Goal: Task Accomplishment & Management: Manage account settings

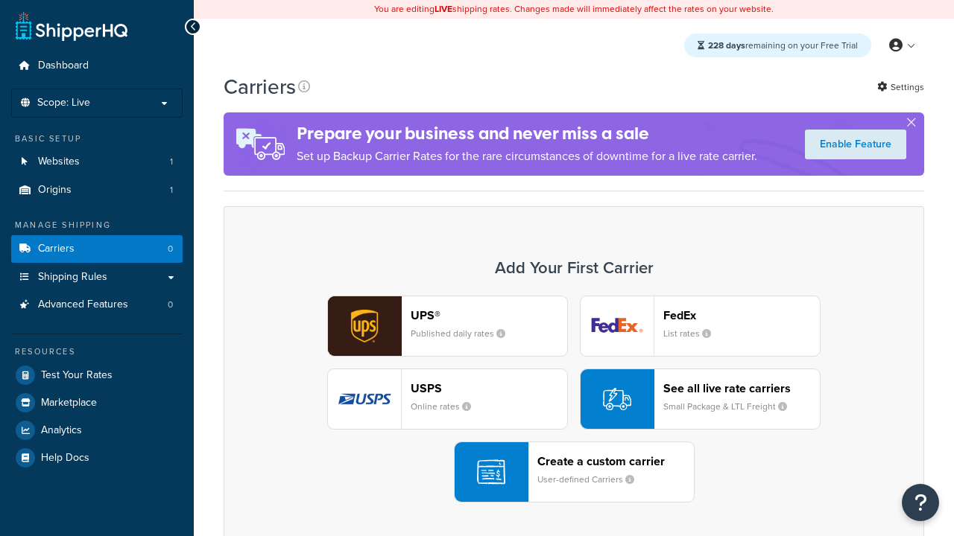
click at [574, 399] on div "UPS® Published daily rates FedEx List rates USPS Online rates See all live rate…" at bounding box center [573, 399] width 669 height 207
click at [741, 315] on header "FedEx" at bounding box center [741, 315] width 156 height 14
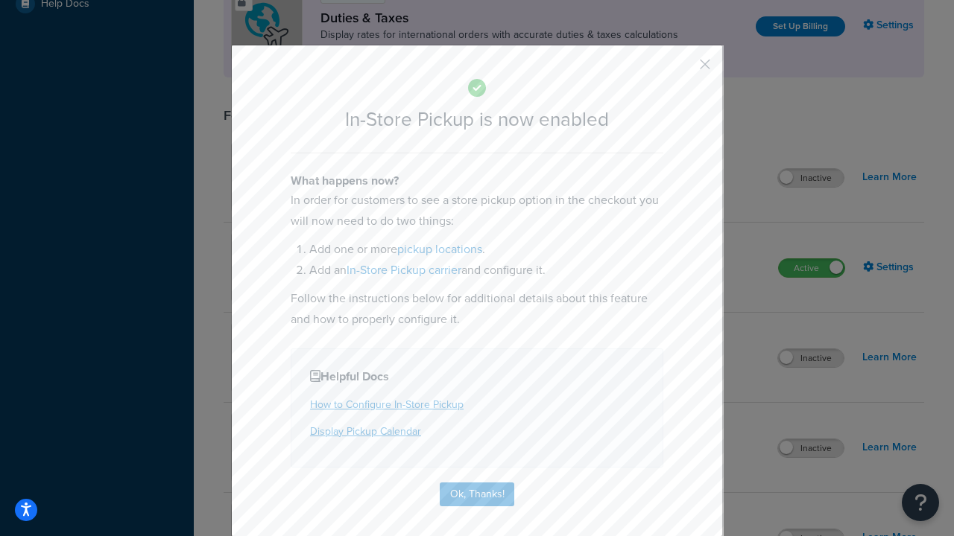
click at [682, 69] on button "button" at bounding box center [683, 70] width 4 height 4
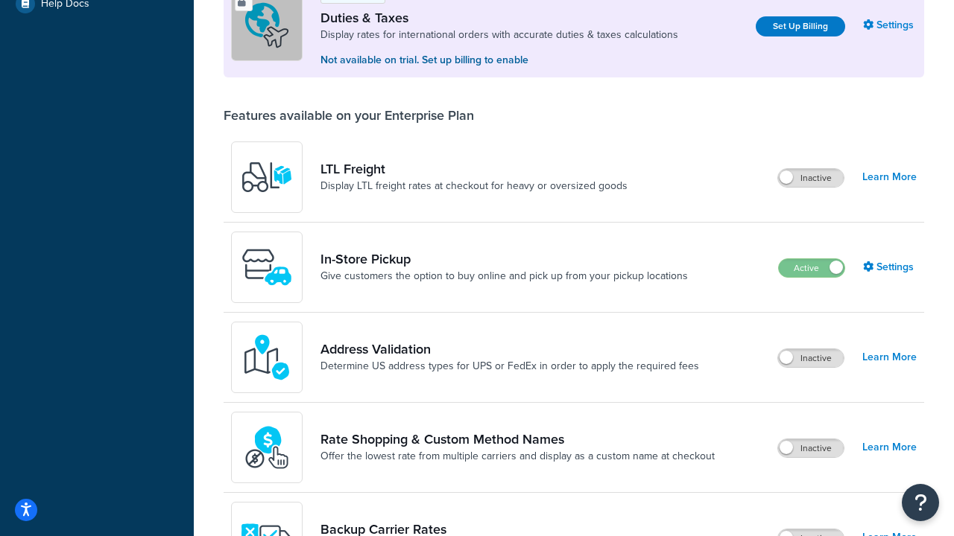
scroll to position [454, 0]
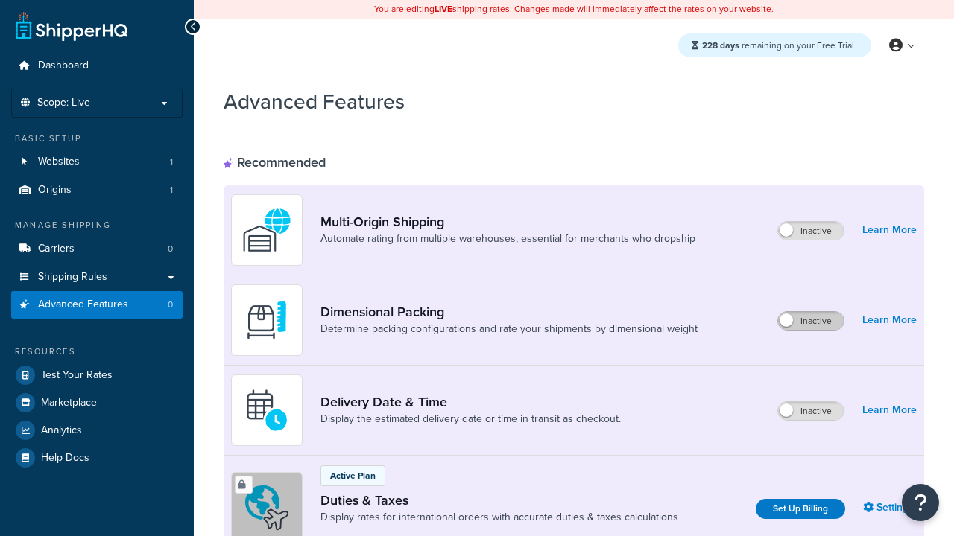
click at [811, 321] on label "Inactive" at bounding box center [811, 321] width 66 height 18
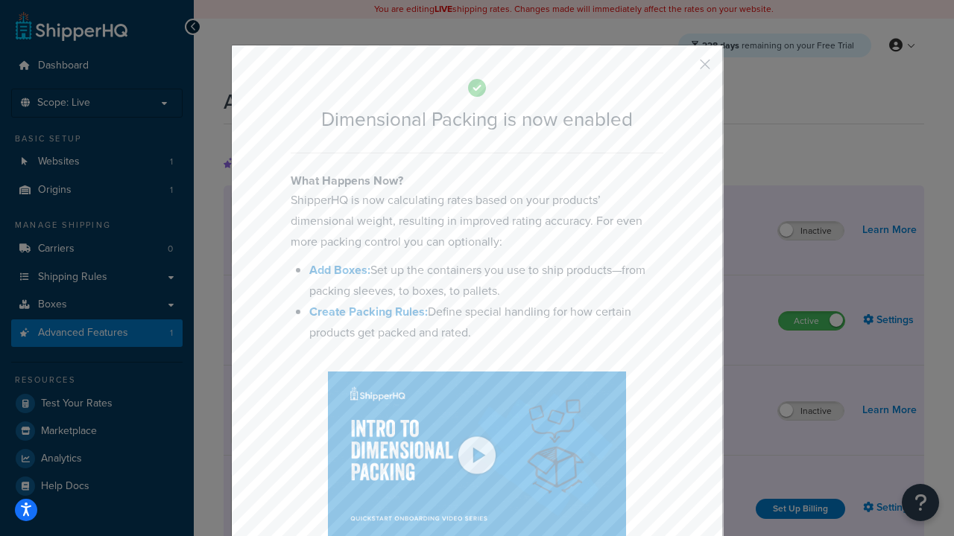
click at [682, 68] on button "button" at bounding box center [683, 70] width 4 height 4
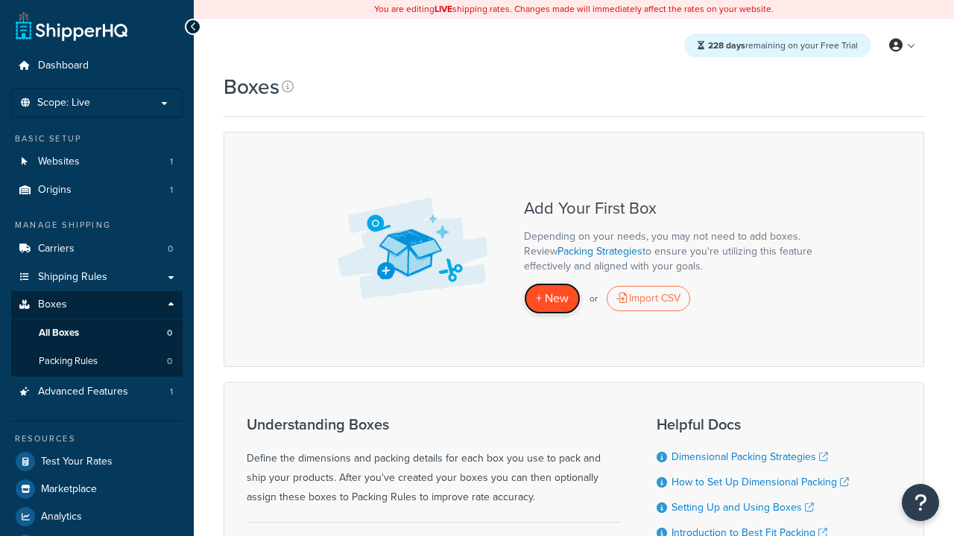
click at [552, 299] on span "+ New" at bounding box center [552, 298] width 33 height 17
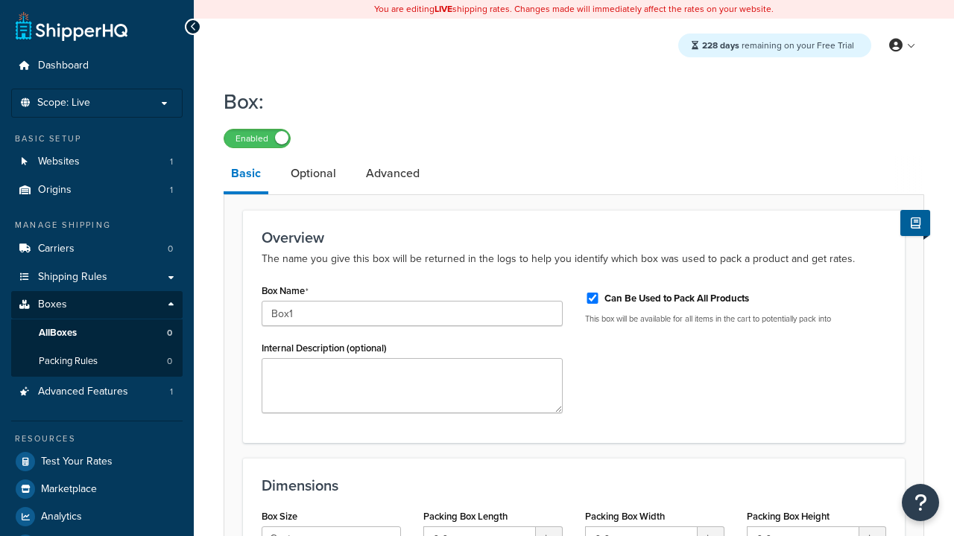
select select "usps_small"
type input "8.5"
type input "5"
type input "1.5"
type input "Box1"
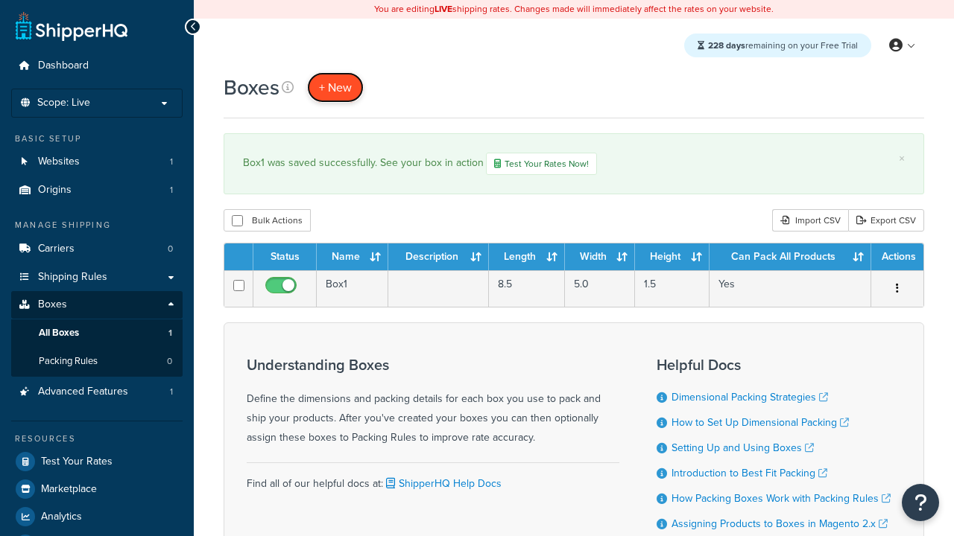
click at [335, 87] on span "+ New" at bounding box center [335, 87] width 33 height 17
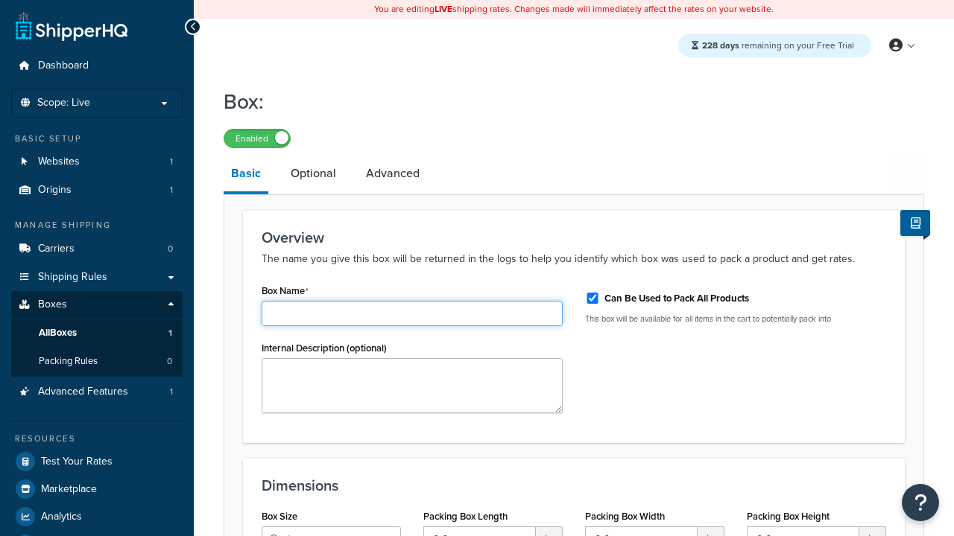
type input "Box2"
select select "usps_small"
type input "8.5"
type input "5"
type input "1.5"
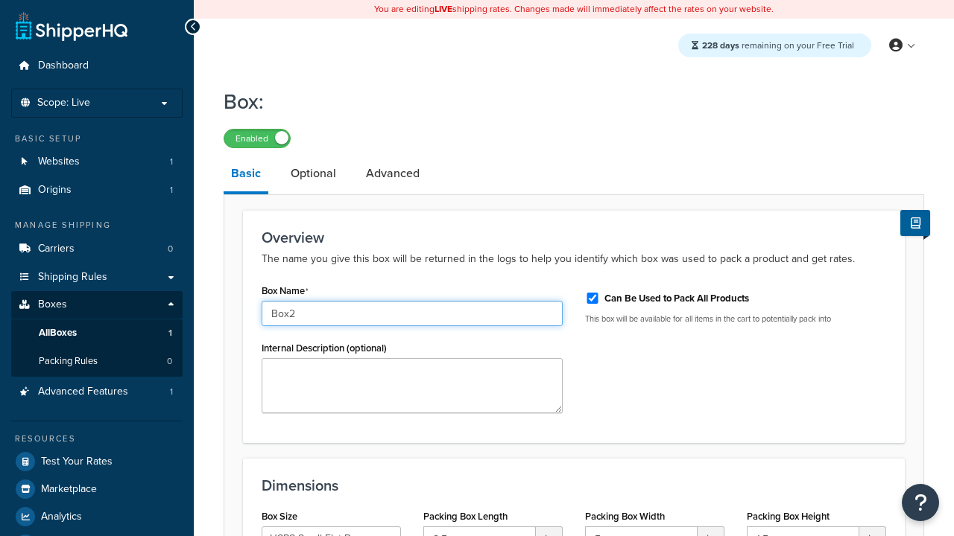
type input "Box2"
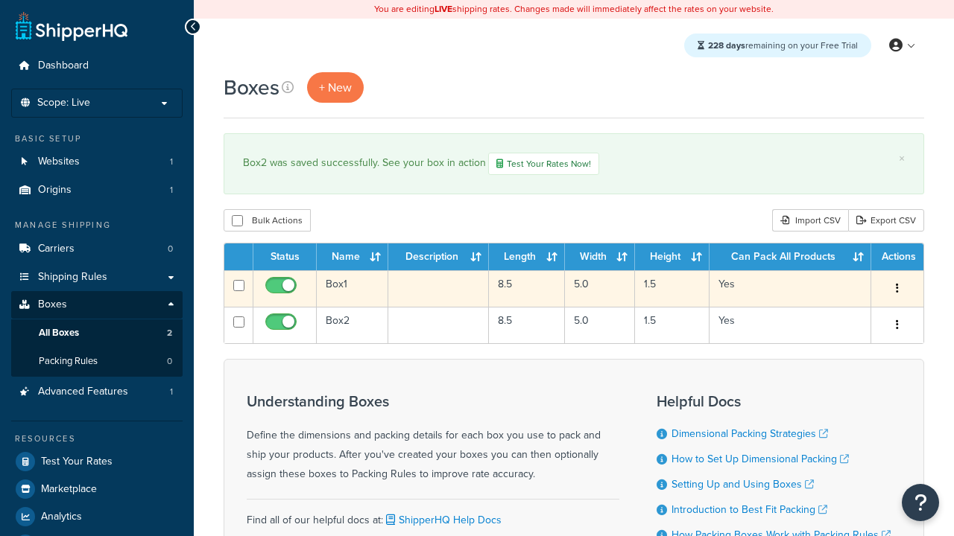
click at [896, 291] on icon "button" at bounding box center [896, 288] width 3 height 10
click at [0, 0] on link "Edit" at bounding box center [0, 0] width 0 height 0
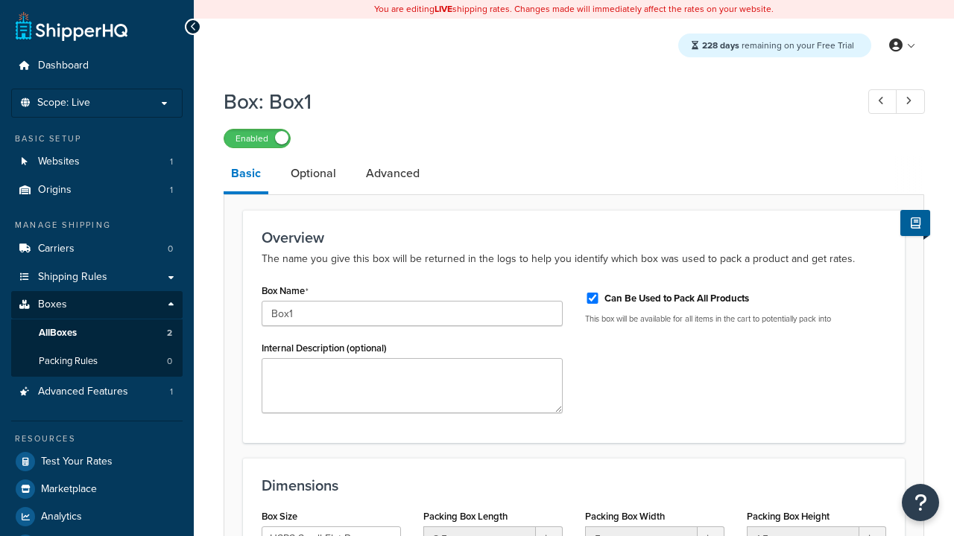
select select "usps_small"
type input "NewBox1"
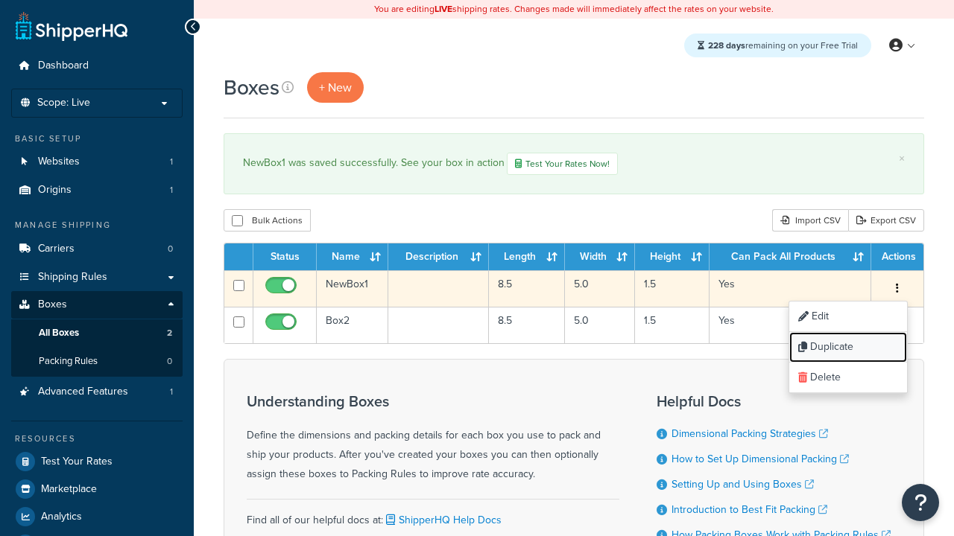
click at [847, 349] on link "Duplicate" at bounding box center [848, 347] width 118 height 31
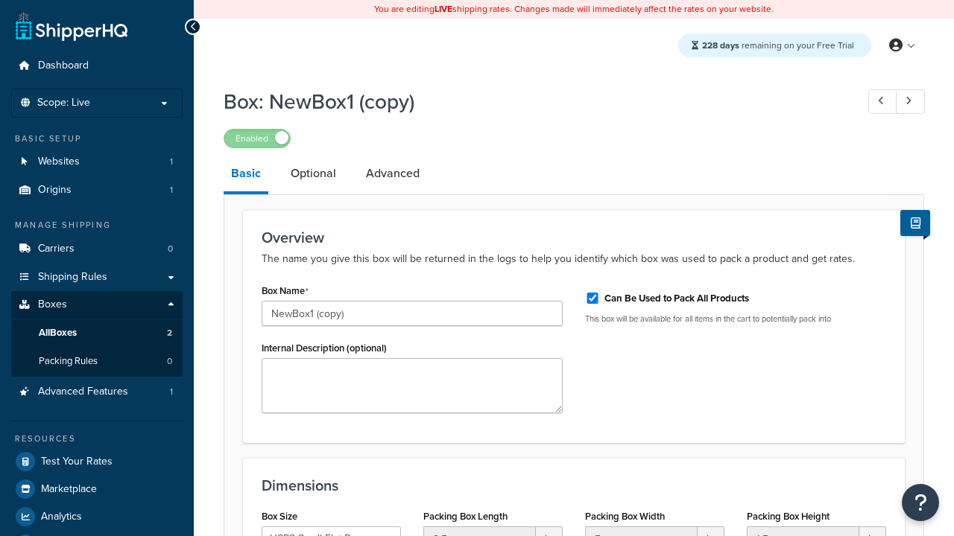
select select "usps_small"
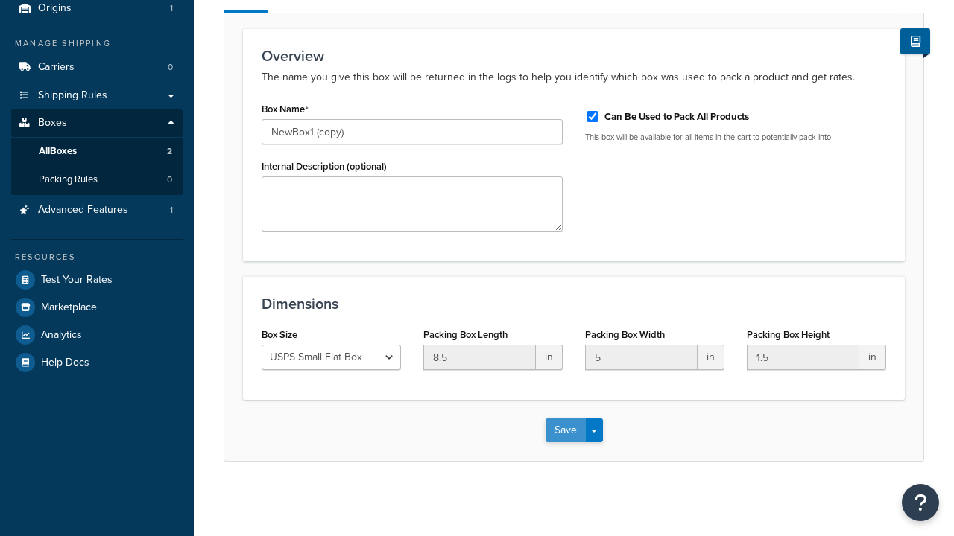
click at [565, 431] on button "Save" at bounding box center [565, 431] width 40 height 24
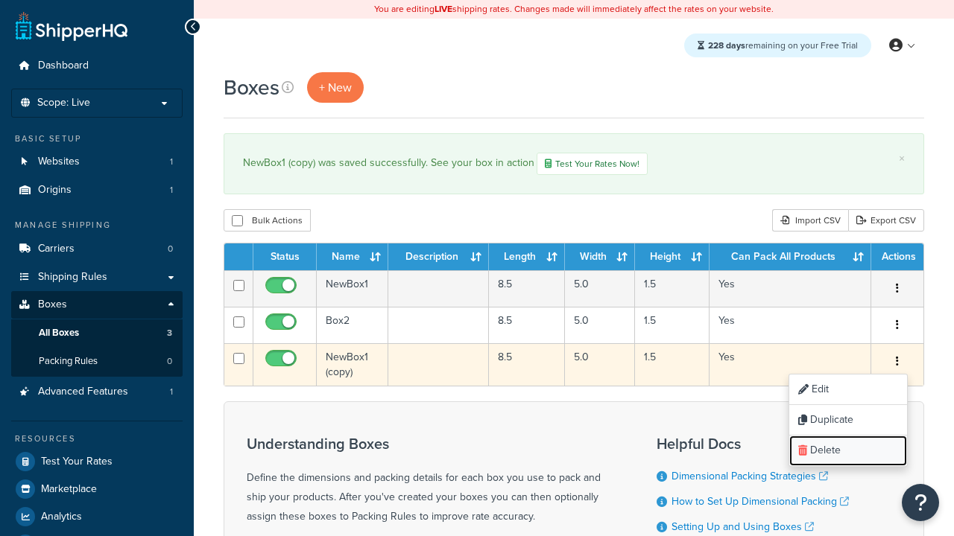
click at [847, 452] on link "Delete" at bounding box center [848, 451] width 118 height 31
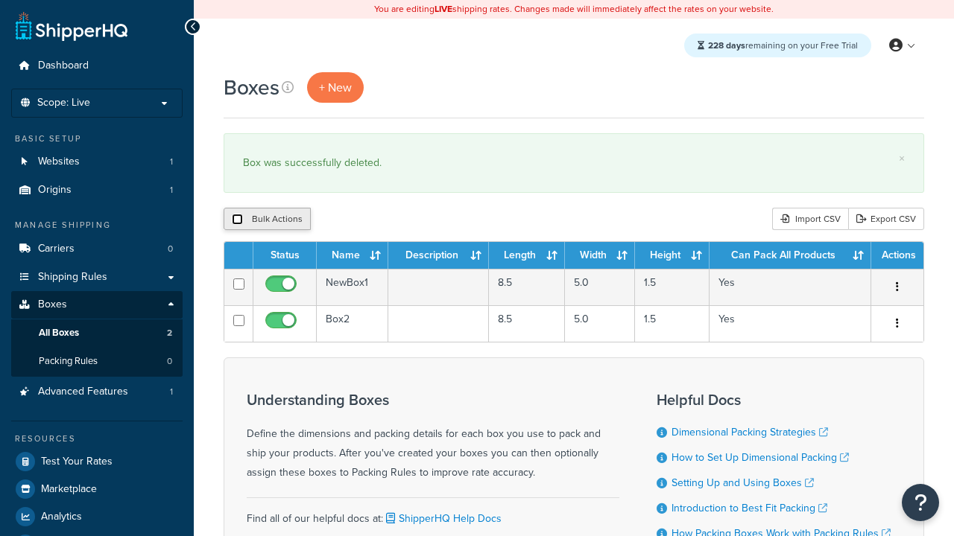
click at [237, 220] on input "checkbox" at bounding box center [237, 219] width 11 height 11
checkbox input "true"
click at [0, 0] on button "Delete" at bounding box center [0, 0] width 0 height 0
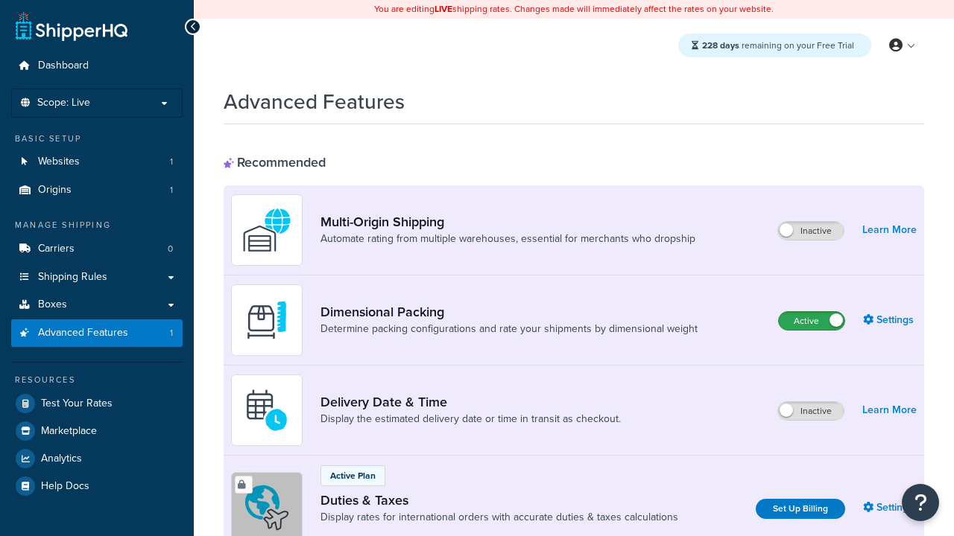
click at [811, 321] on label "Active" at bounding box center [812, 321] width 66 height 18
